Goal: Use online tool/utility: Use online tool/utility

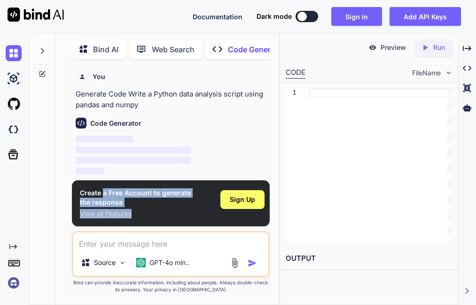
scroll to position [44, 0]
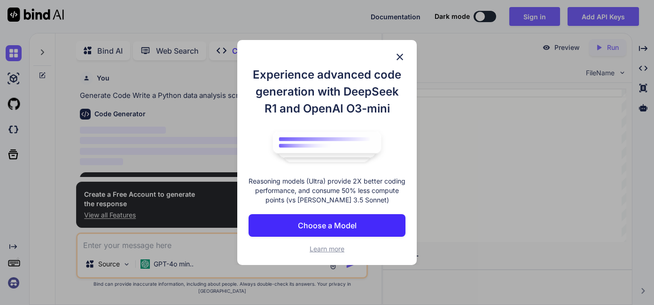
scroll to position [4, 0]
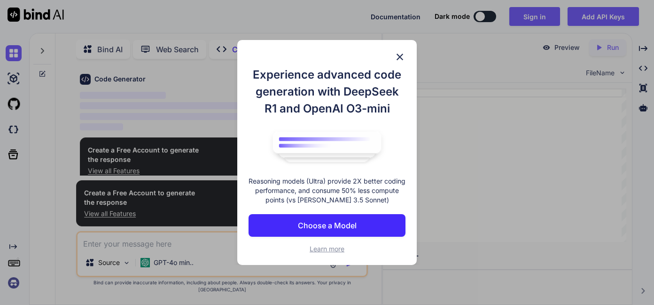
type textarea "x"
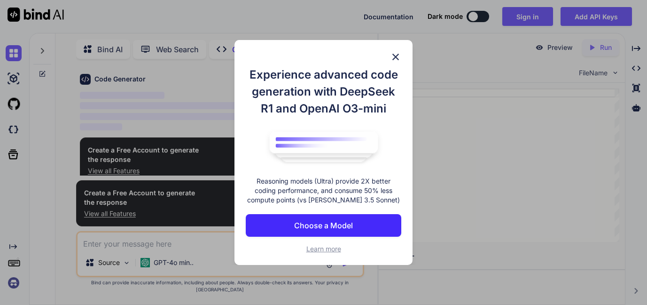
click at [401, 57] on div "Experience advanced code generation with DeepSeek R1 and OpenAI O3-mini Reasoni…" at bounding box center [324, 152] width 178 height 225
